Goal: Transaction & Acquisition: Book appointment/travel/reservation

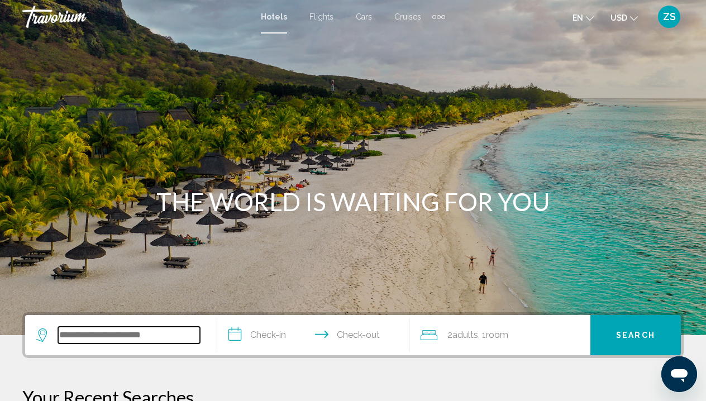
click at [139, 333] on input "Search widget" at bounding box center [129, 335] width 142 height 17
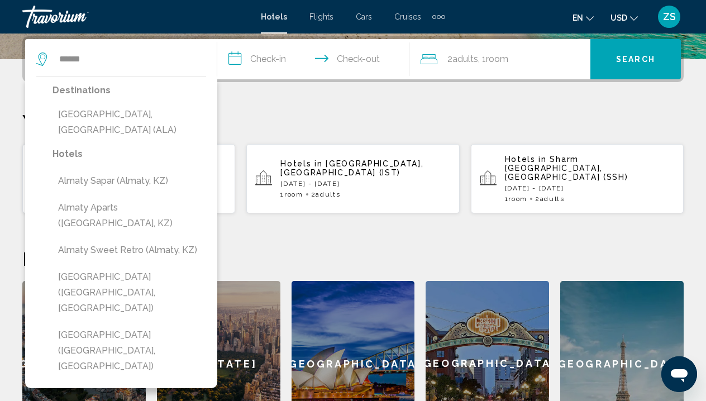
drag, startPoint x: 2, startPoint y: 364, endPoint x: 142, endPoint y: 121, distance: 280.1
click at [142, 120] on button "[GEOGRAPHIC_DATA], [GEOGRAPHIC_DATA] (ALA)" at bounding box center [129, 122] width 154 height 37
type input "**********"
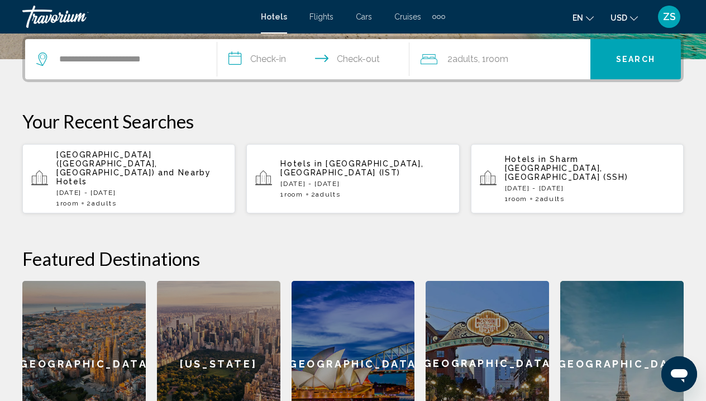
click at [271, 57] on input "**********" at bounding box center [315, 61] width 197 height 44
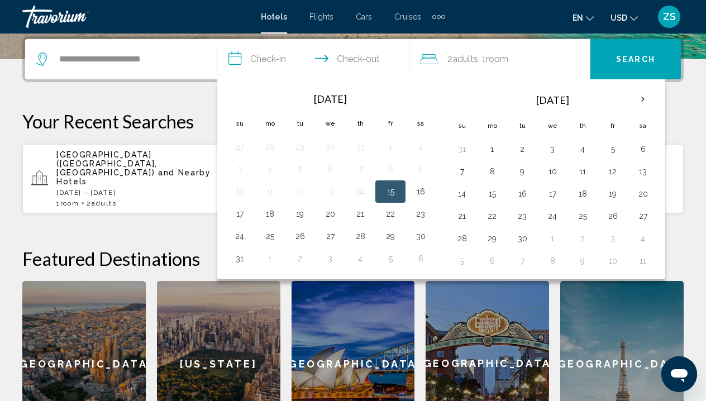
click at [397, 188] on button "15" at bounding box center [390, 192] width 18 height 16
click at [423, 192] on button "16" at bounding box center [420, 192] width 18 height 16
type input "**********"
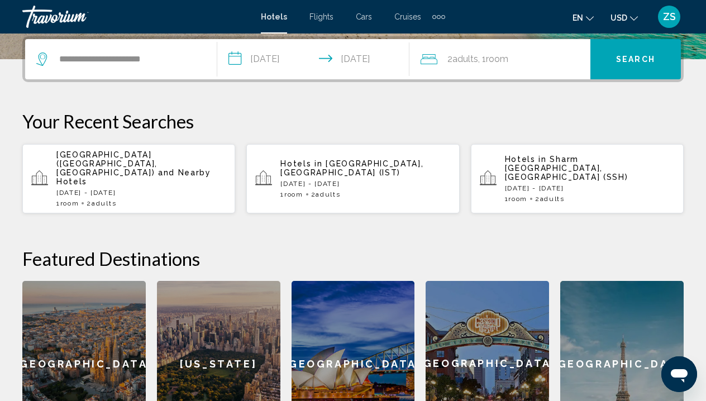
click at [654, 60] on span "Search" at bounding box center [635, 59] width 39 height 9
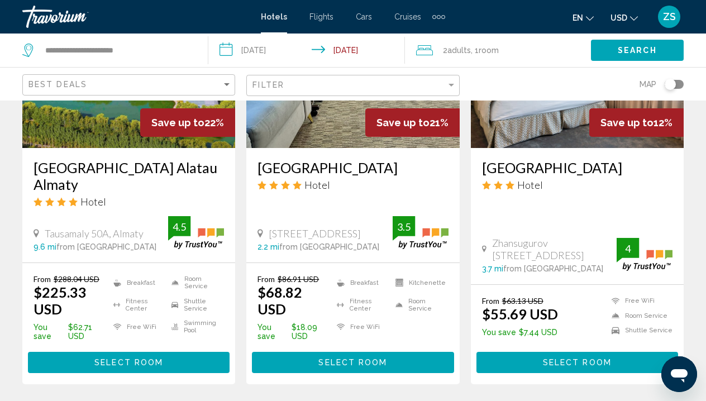
scroll to position [609, 0]
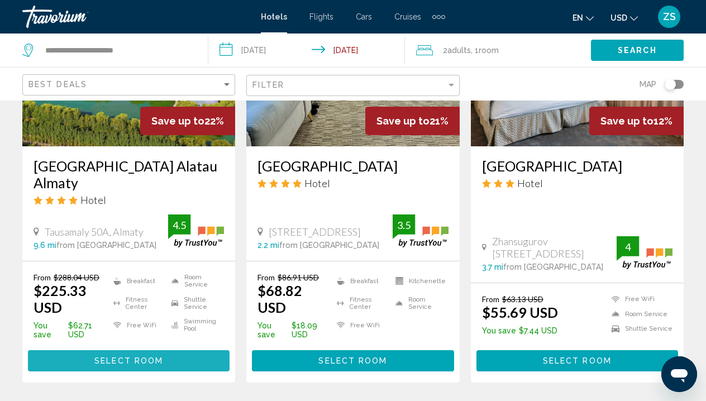
click at [147, 364] on span "Select Room" at bounding box center [128, 361] width 69 height 9
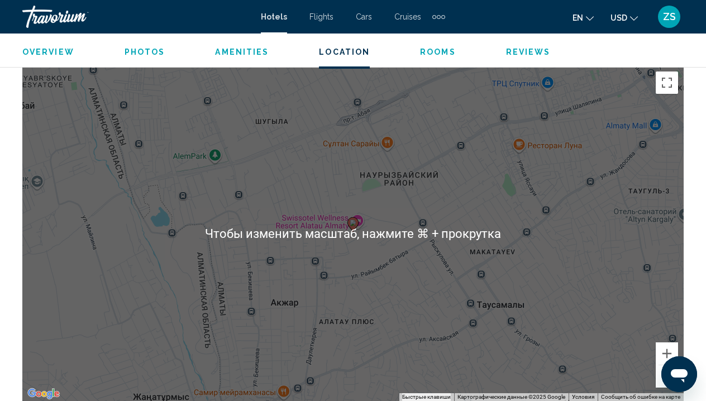
scroll to position [1253, 0]
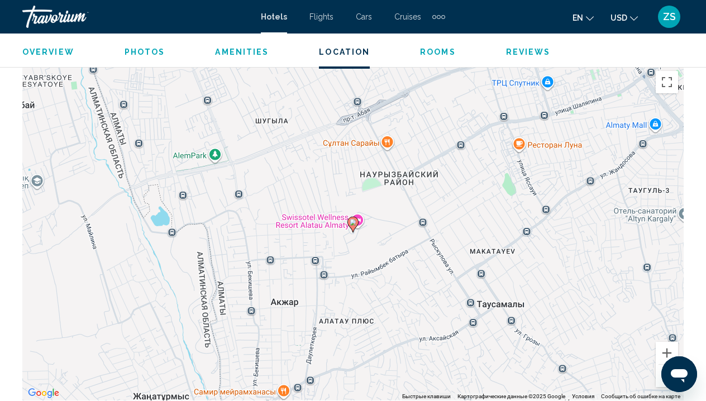
click at [660, 378] on button "Уменьшить" at bounding box center [666, 376] width 22 height 22
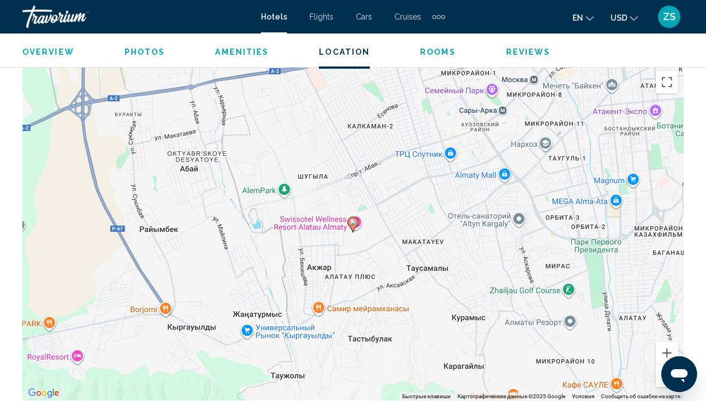
click at [660, 378] on button "Уменьшить" at bounding box center [666, 376] width 22 height 22
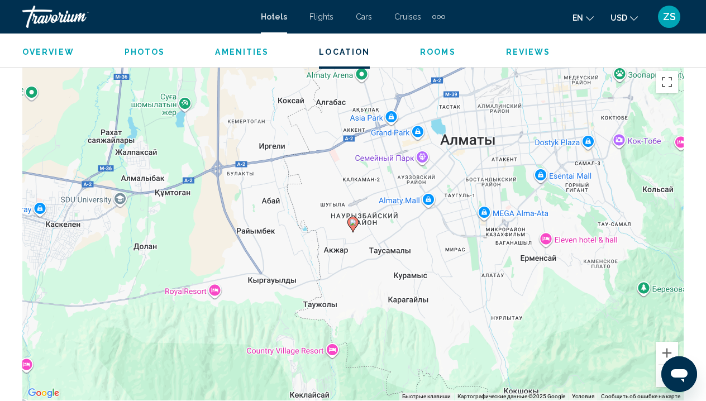
click at [660, 378] on button "Уменьшить" at bounding box center [666, 376] width 22 height 22
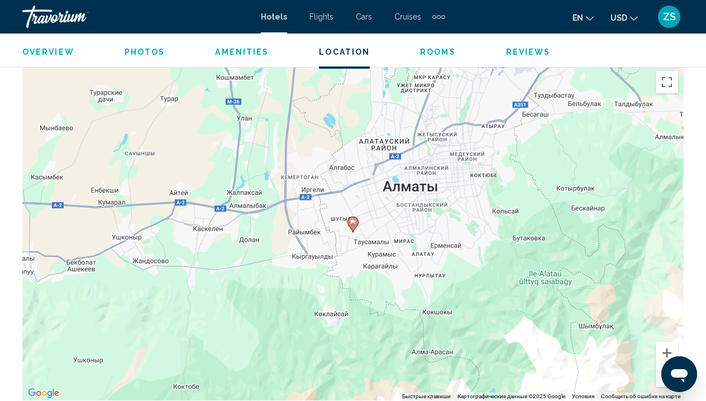
click at [661, 377] on button "Открыть окно обмена сообщениями" at bounding box center [679, 374] width 36 height 36
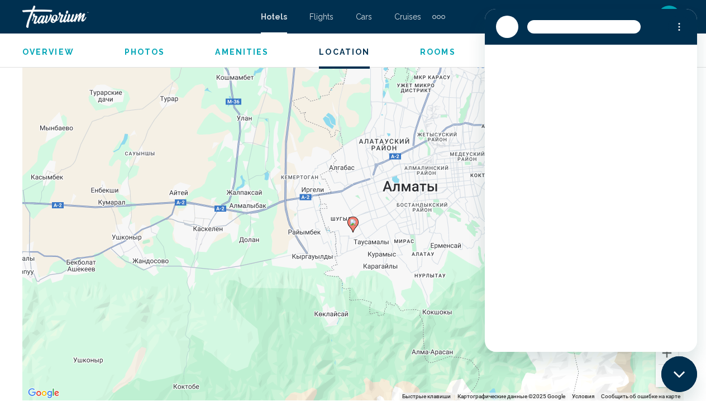
scroll to position [0, 0]
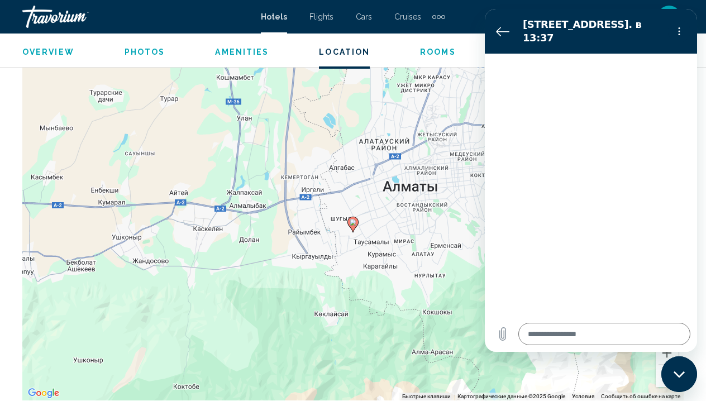
click at [679, 376] on icon "Закрыть окно обмена сообщениями" at bounding box center [678, 374] width 11 height 6
type textarea "*"
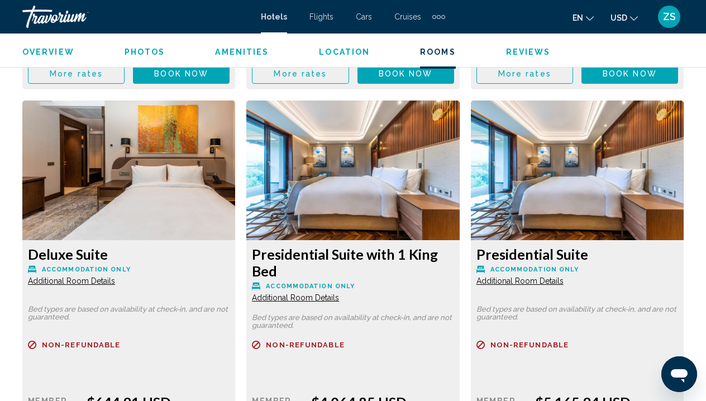
scroll to position [4964, 0]
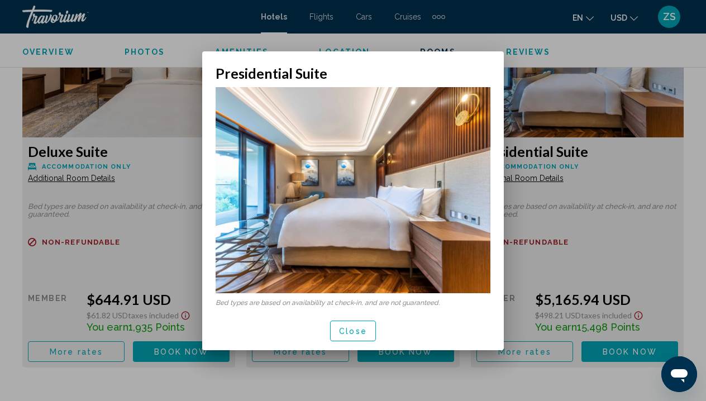
scroll to position [0, 0]
click at [356, 333] on span "Close" at bounding box center [353, 331] width 28 height 9
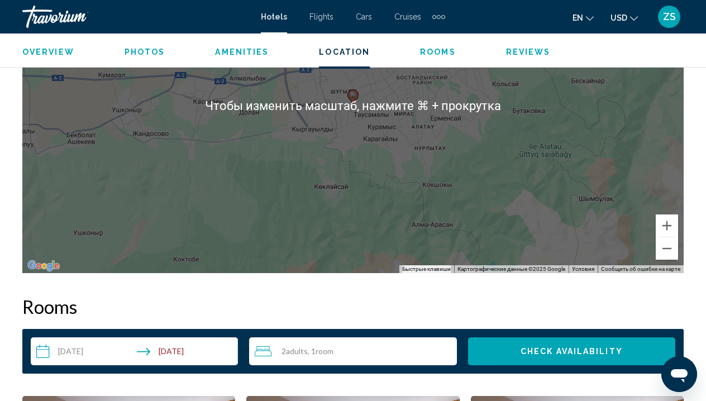
scroll to position [1176, 0]
